Goal: Task Accomplishment & Management: Complete application form

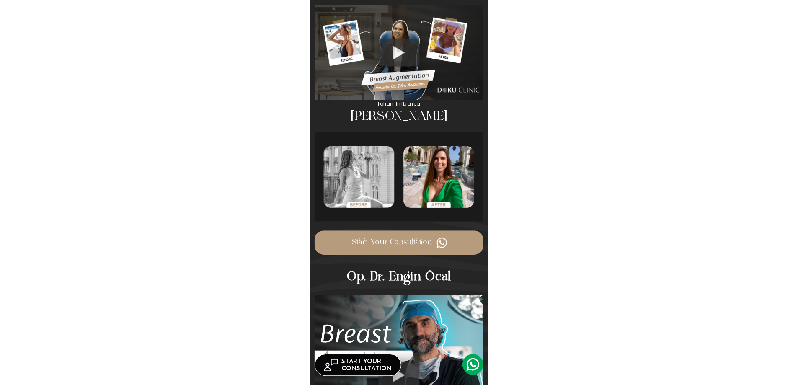
scroll to position [1005, 0]
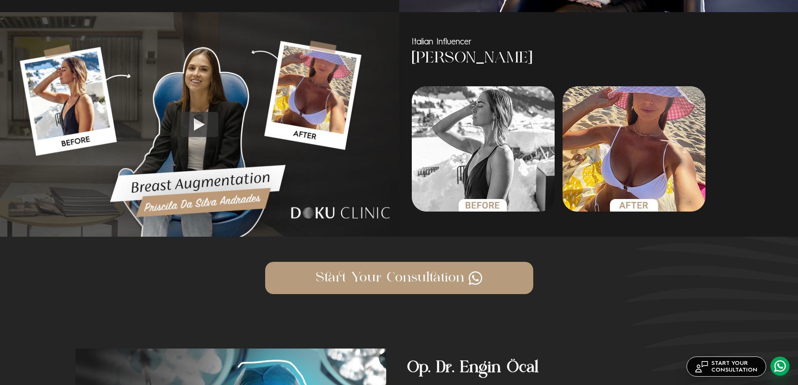
click at [779, 363] on link at bounding box center [779, 365] width 19 height 19
click at [473, 52] on h3 "[PERSON_NAME]" at bounding box center [562, 59] width 301 height 22
click at [224, 119] on img at bounding box center [199, 124] width 399 height 224
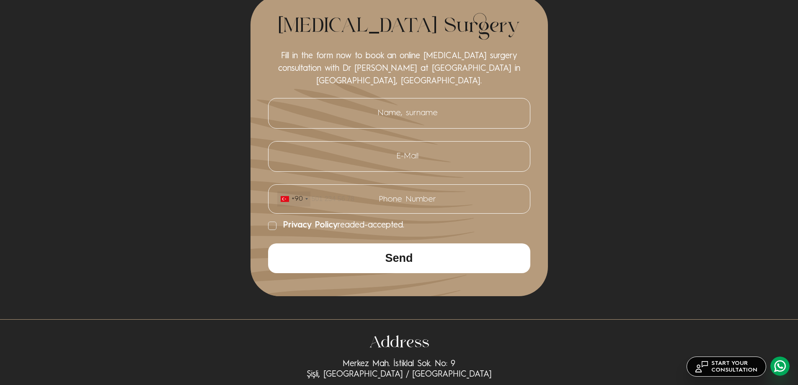
scroll to position [3494, 0]
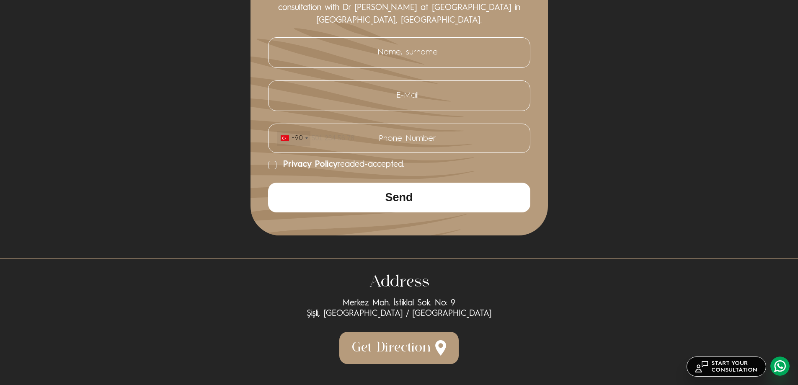
click at [201, 218] on div "[MEDICAL_DATA] Surgery Fill in the form now to book an online [MEDICAL_DATA] su…" at bounding box center [398, 85] width 647 height 301
click at [295, 135] on div "+90" at bounding box center [296, 138] width 11 height 8
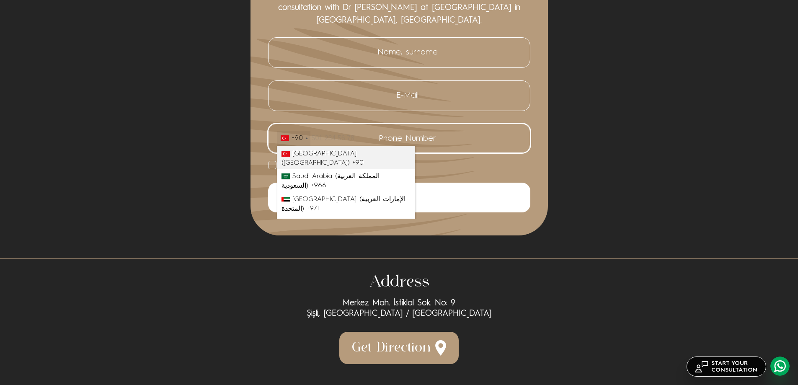
click at [351, 140] on input "Phone Number +90 [GEOGRAPHIC_DATA] ([GEOGRAPHIC_DATA]) +90 [GEOGRAPHIC_DATA] (‫…" at bounding box center [399, 138] width 245 height 16
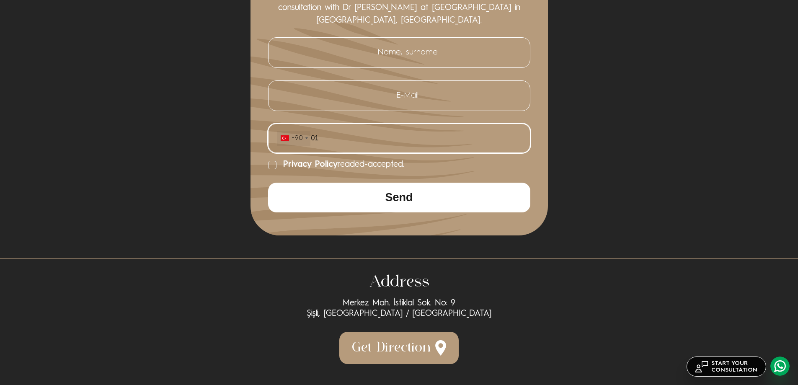
type input "0"
type input "[PHONE_NUMBER]"
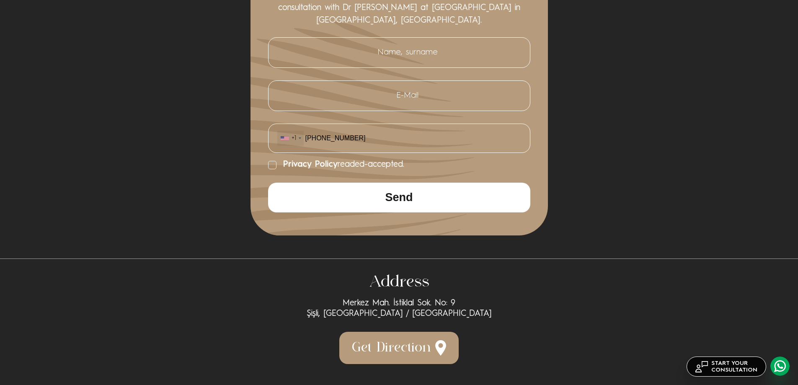
click at [442, 169] on label "Privacy Policy readed-accepted." at bounding box center [399, 165] width 262 height 10
click at [268, 165] on input "Privacy Policy readed-accepted." at bounding box center [268, 165] width 0 height 0
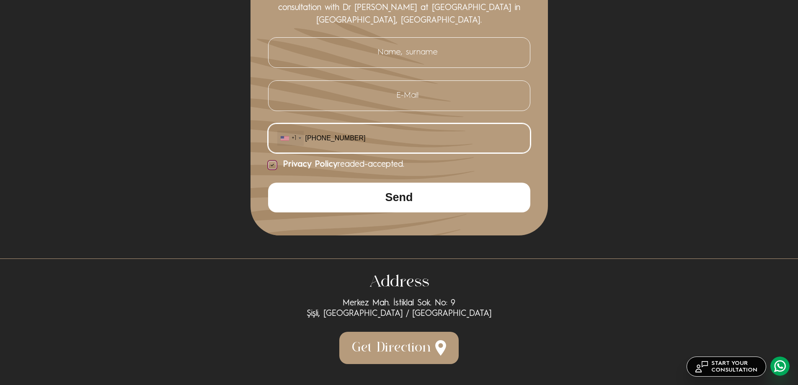
click at [417, 138] on input "[PHONE_NUMBER]" at bounding box center [399, 138] width 245 height 16
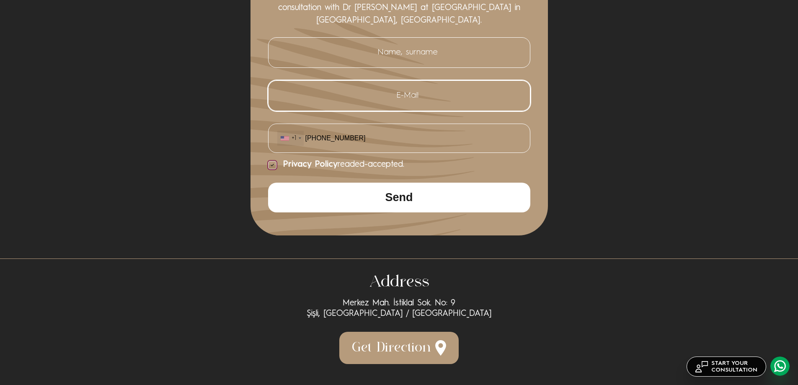
click at [414, 92] on input "E-Mail" at bounding box center [399, 95] width 245 height 17
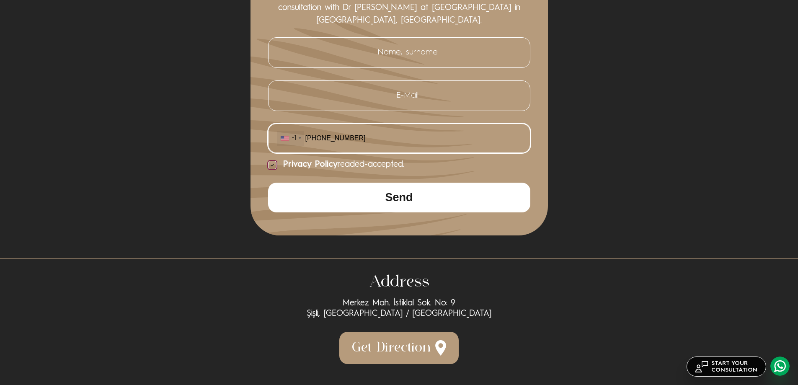
click at [357, 138] on input "[PHONE_NUMBER]" at bounding box center [399, 138] width 245 height 16
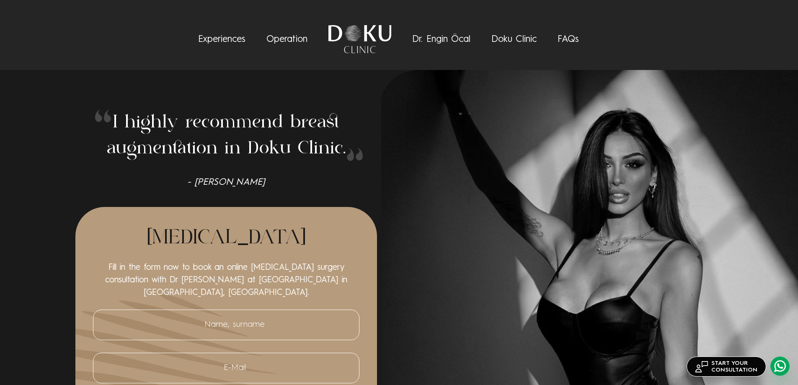
click at [432, 163] on div "I highly recommend [MEDICAL_DATA] in Doku Clinic. - [PERSON_NAME] [MEDICAL_DATA…" at bounding box center [398, 309] width 647 height 398
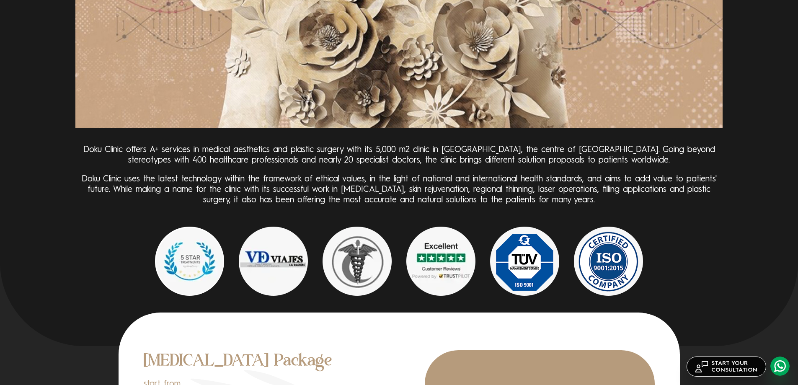
scroll to position [2680, 0]
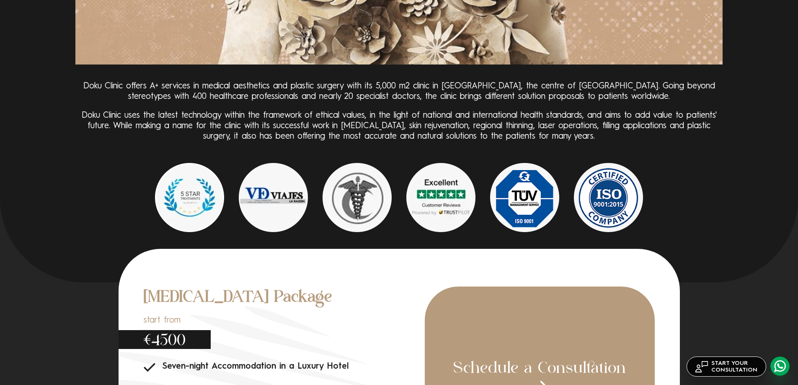
click at [342, 130] on p "Doku Clinic uses the latest technology within the framework of ethical values, …" at bounding box center [398, 126] width 647 height 31
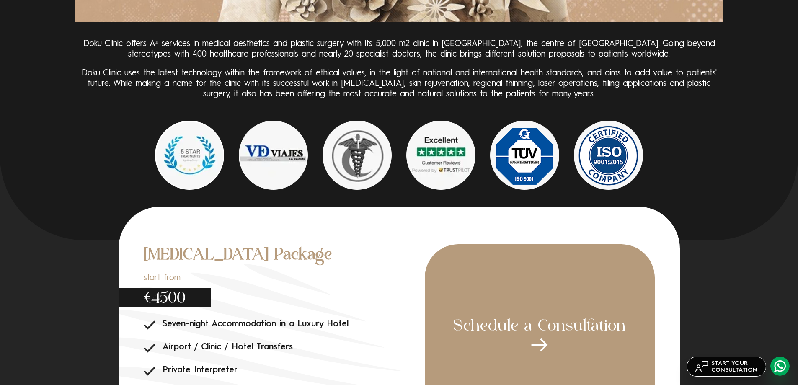
scroll to position [2931, 0]
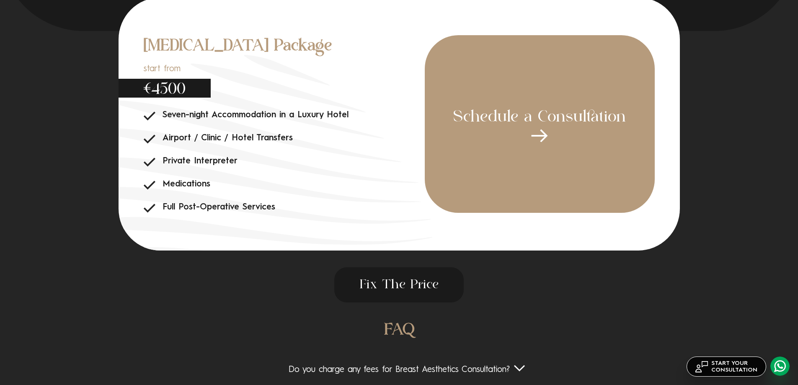
click at [263, 116] on li "Seven-night Accommodation in a Luxury Hotel" at bounding box center [284, 115] width 281 height 10
click at [251, 139] on li "Airport / Clinic / Hotel Transfers" at bounding box center [284, 138] width 281 height 10
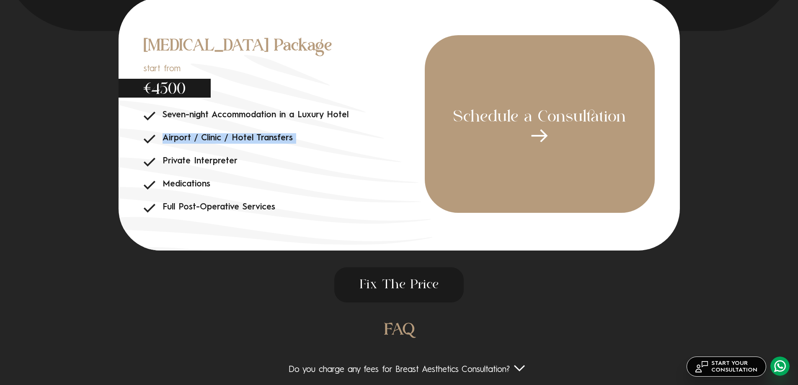
click at [251, 139] on li "Airport / Clinic / Hotel Transfers" at bounding box center [284, 138] width 281 height 10
click at [257, 140] on li "Airport / Clinic / Hotel Transfers" at bounding box center [284, 138] width 281 height 10
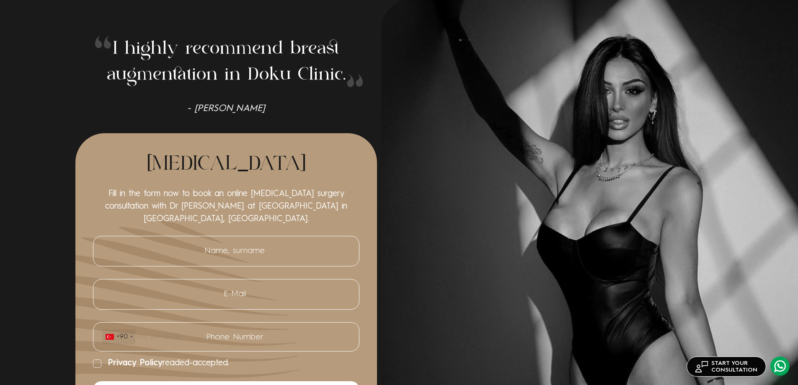
scroll to position [0, 0]
